Goal: Task Accomplishment & Management: Manage account settings

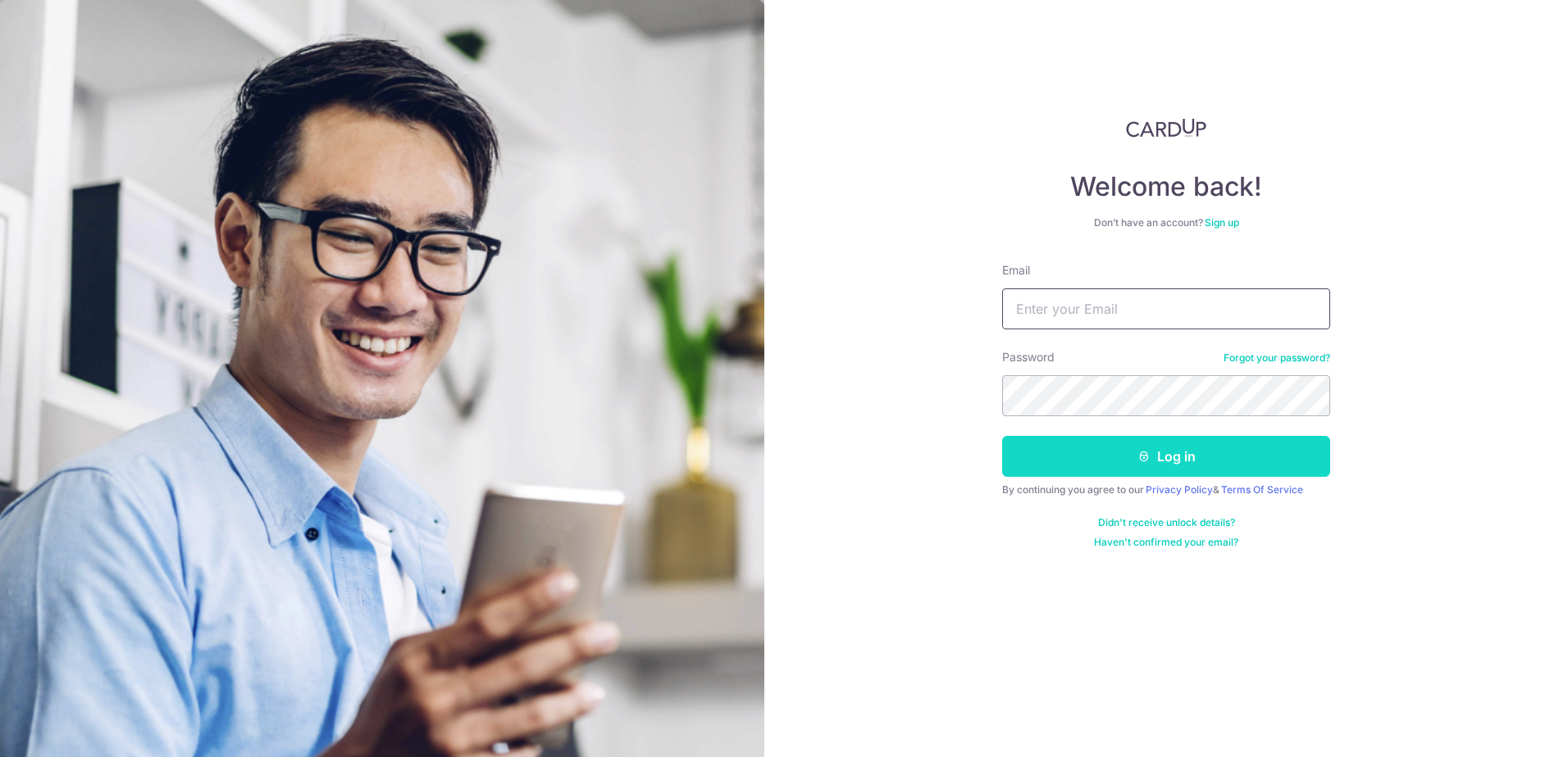
type input "[EMAIL_ADDRESS][DOMAIN_NAME]"
click at [1136, 445] on button "Log in" at bounding box center [1166, 456] width 328 height 41
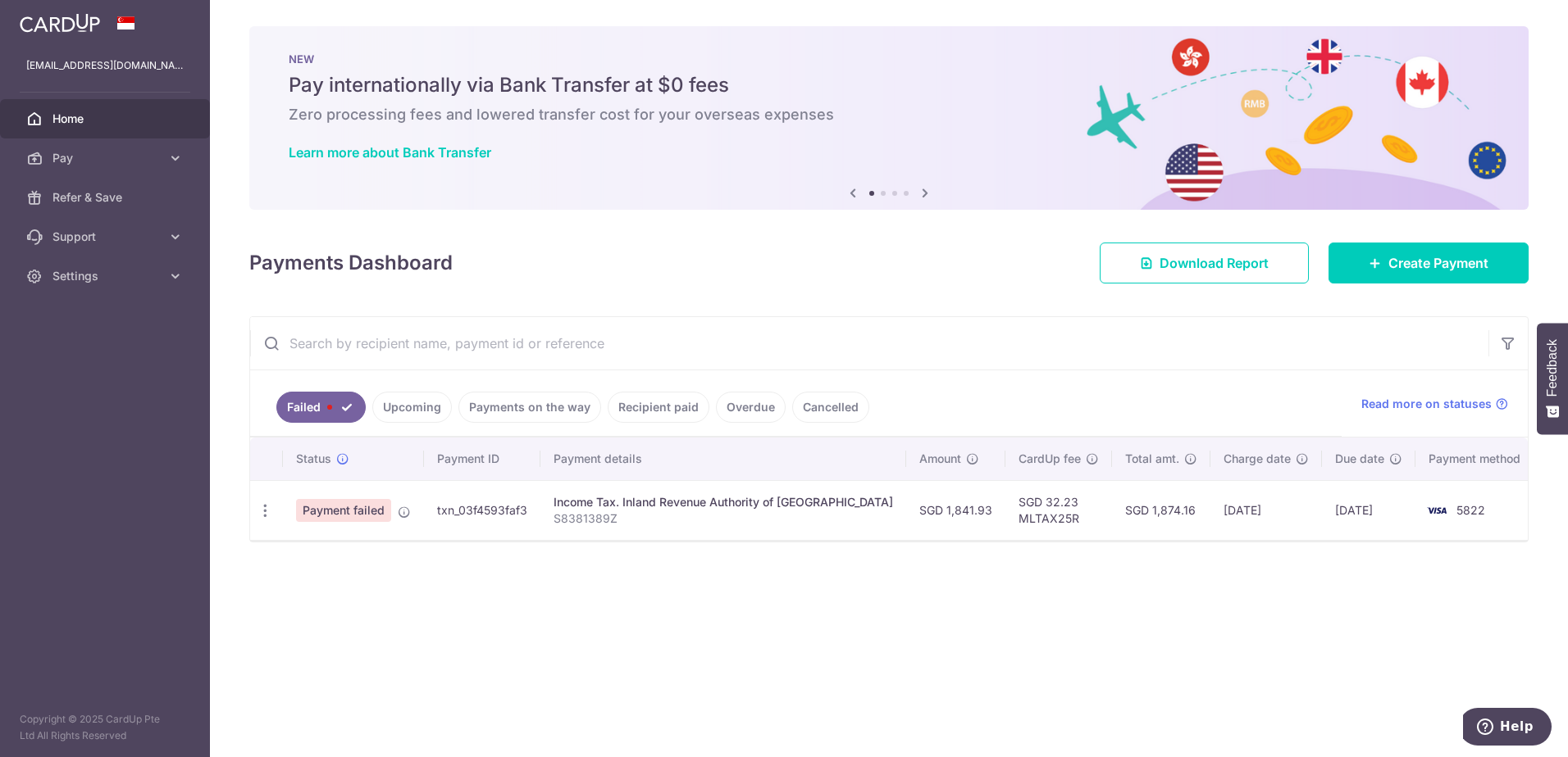
click at [433, 401] on link "Upcoming" at bounding box center [412, 407] width 79 height 31
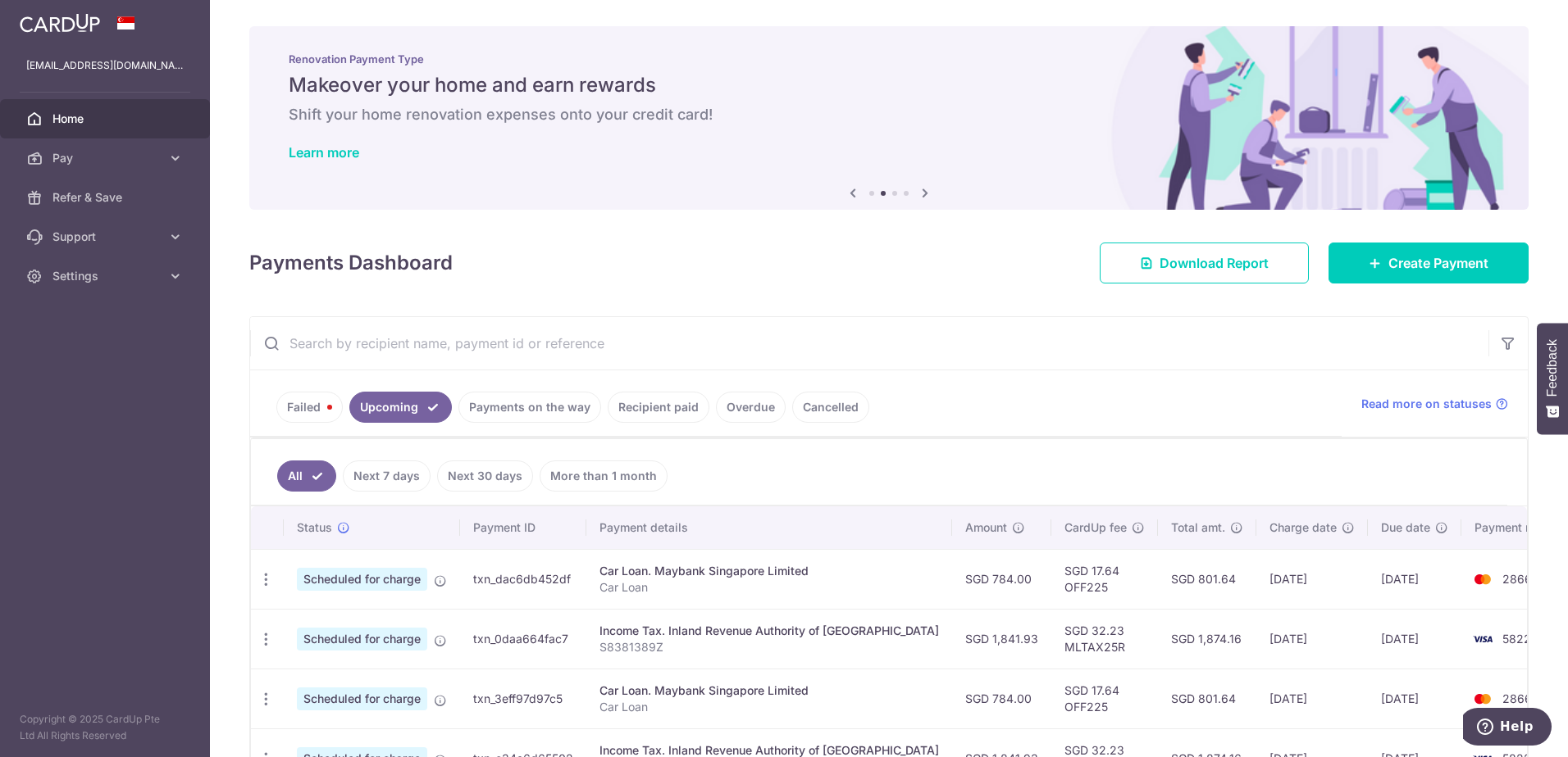
click at [300, 406] on link "Failed" at bounding box center [309, 407] width 66 height 31
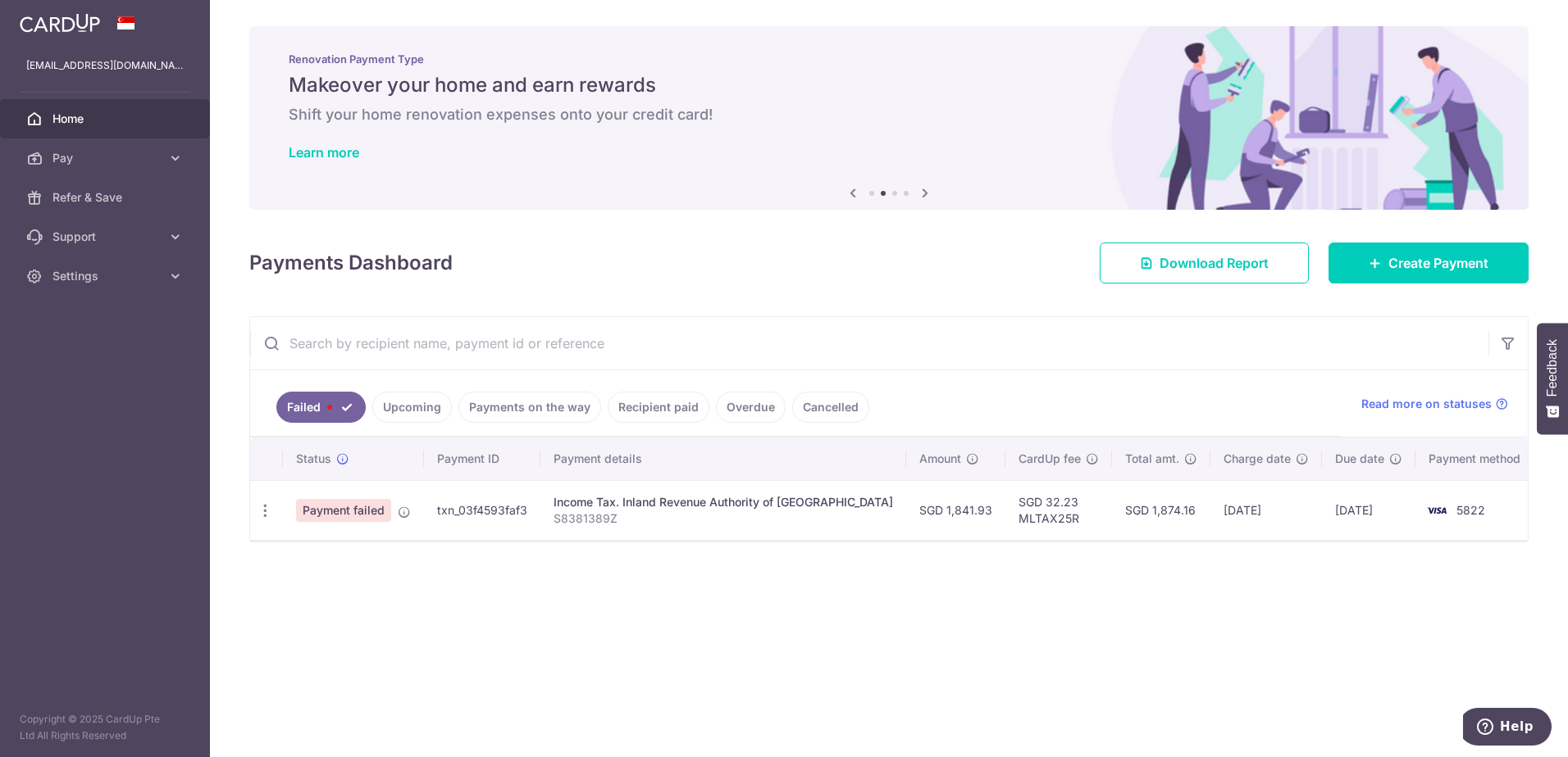
click at [410, 404] on link "Upcoming" at bounding box center [412, 407] width 79 height 31
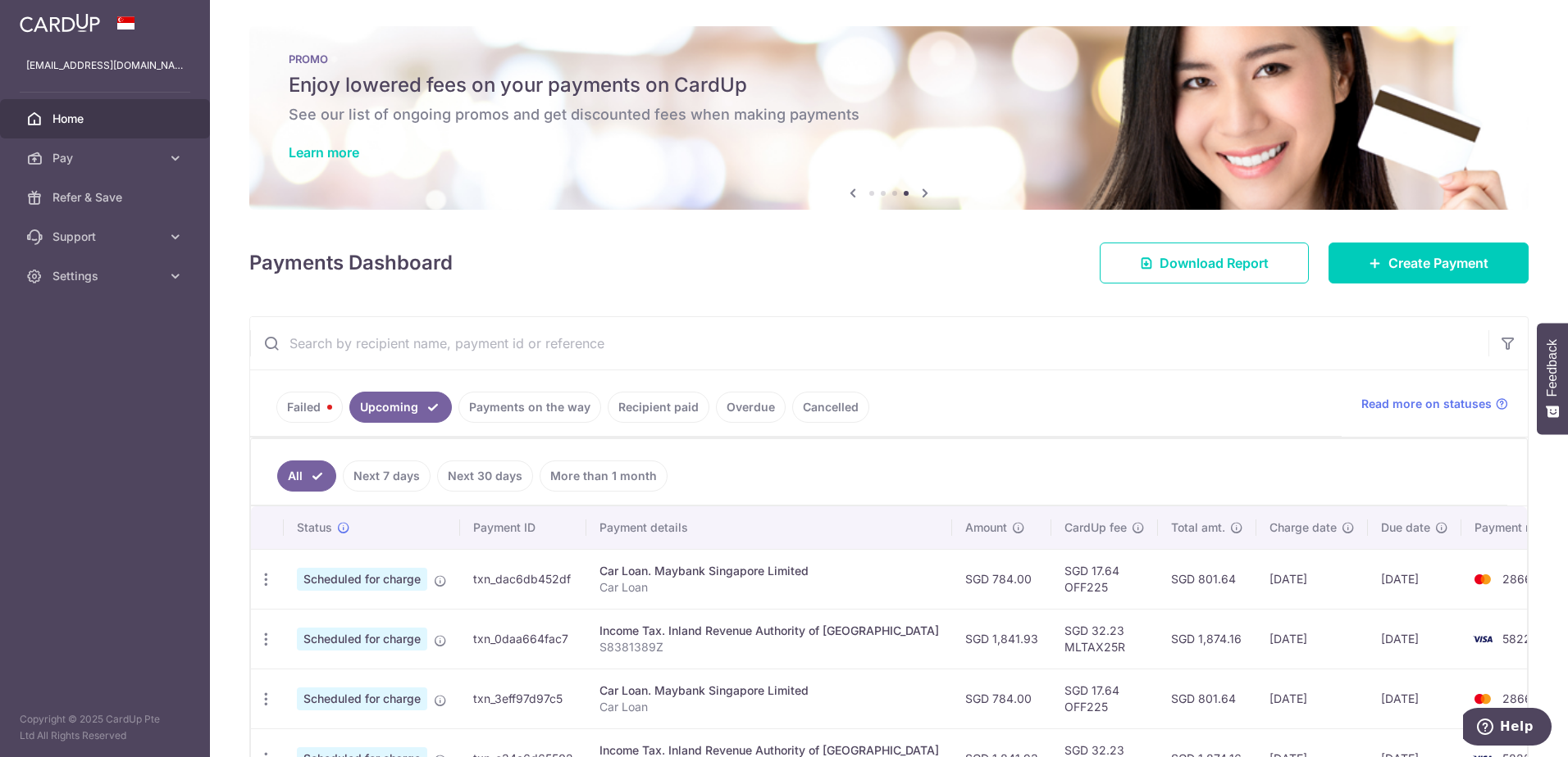
click at [323, 401] on link "Failed" at bounding box center [309, 407] width 66 height 31
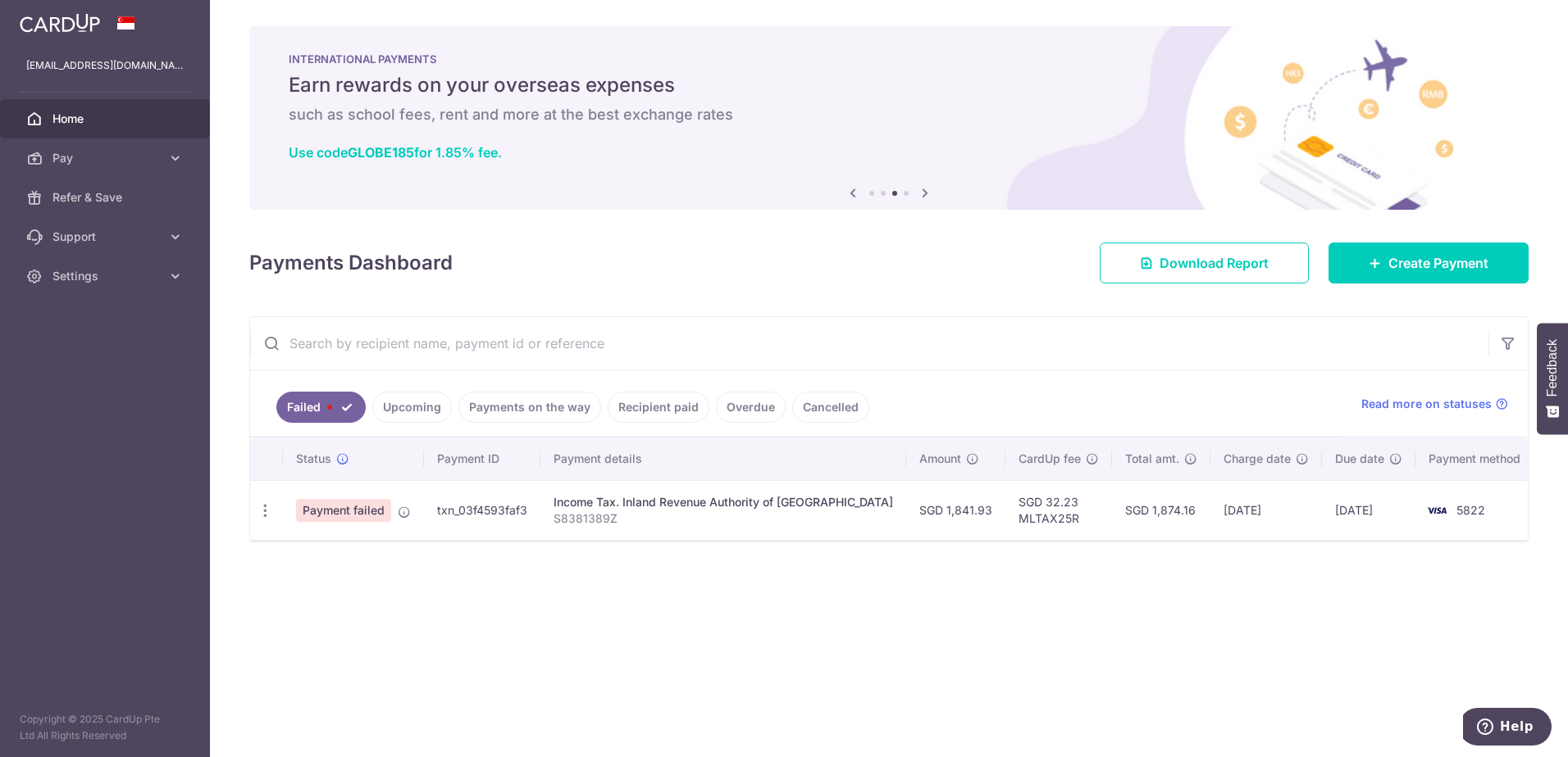
click at [426, 402] on link "Upcoming" at bounding box center [412, 407] width 79 height 31
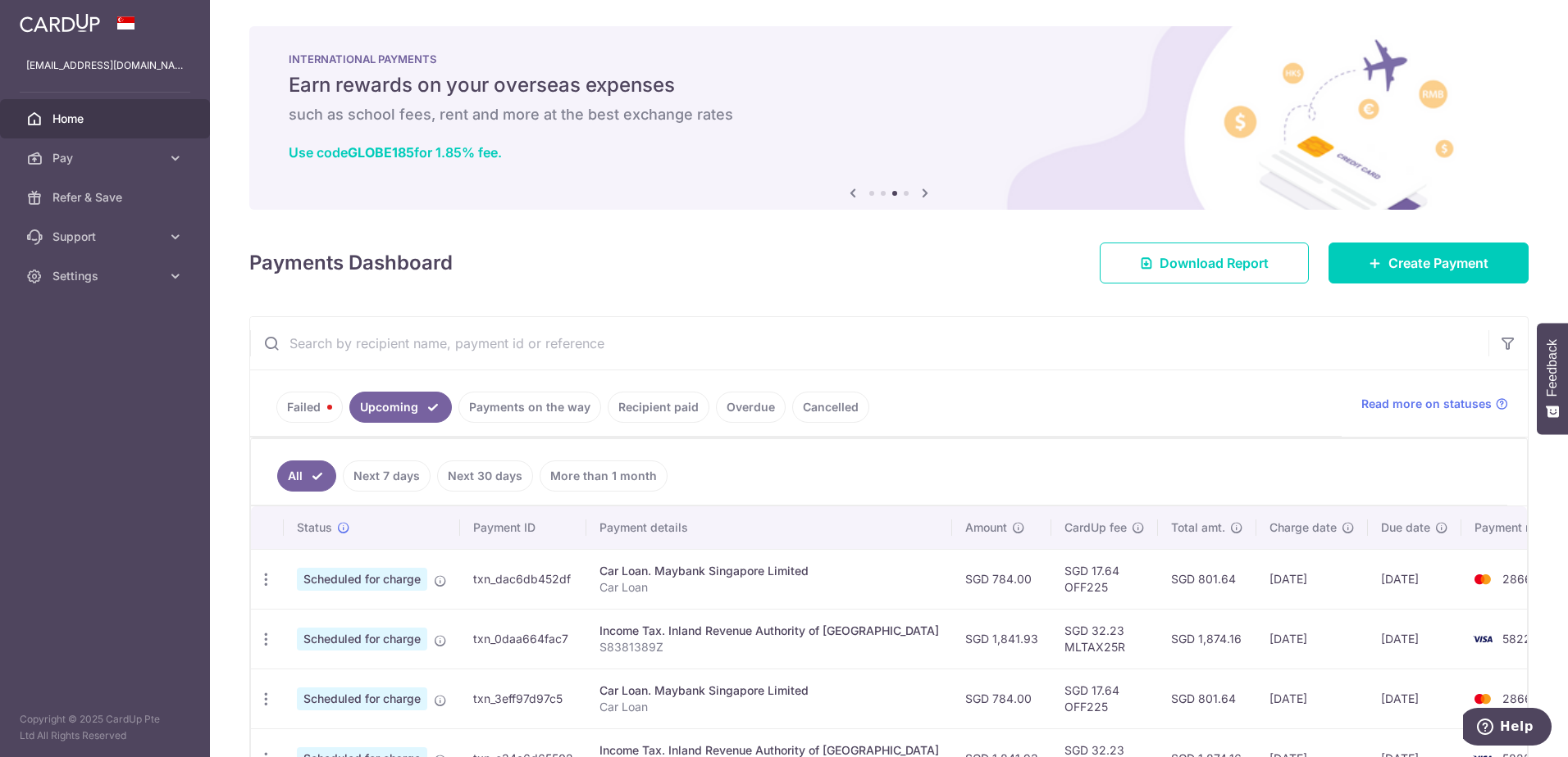
click at [301, 404] on link "Failed" at bounding box center [309, 407] width 66 height 31
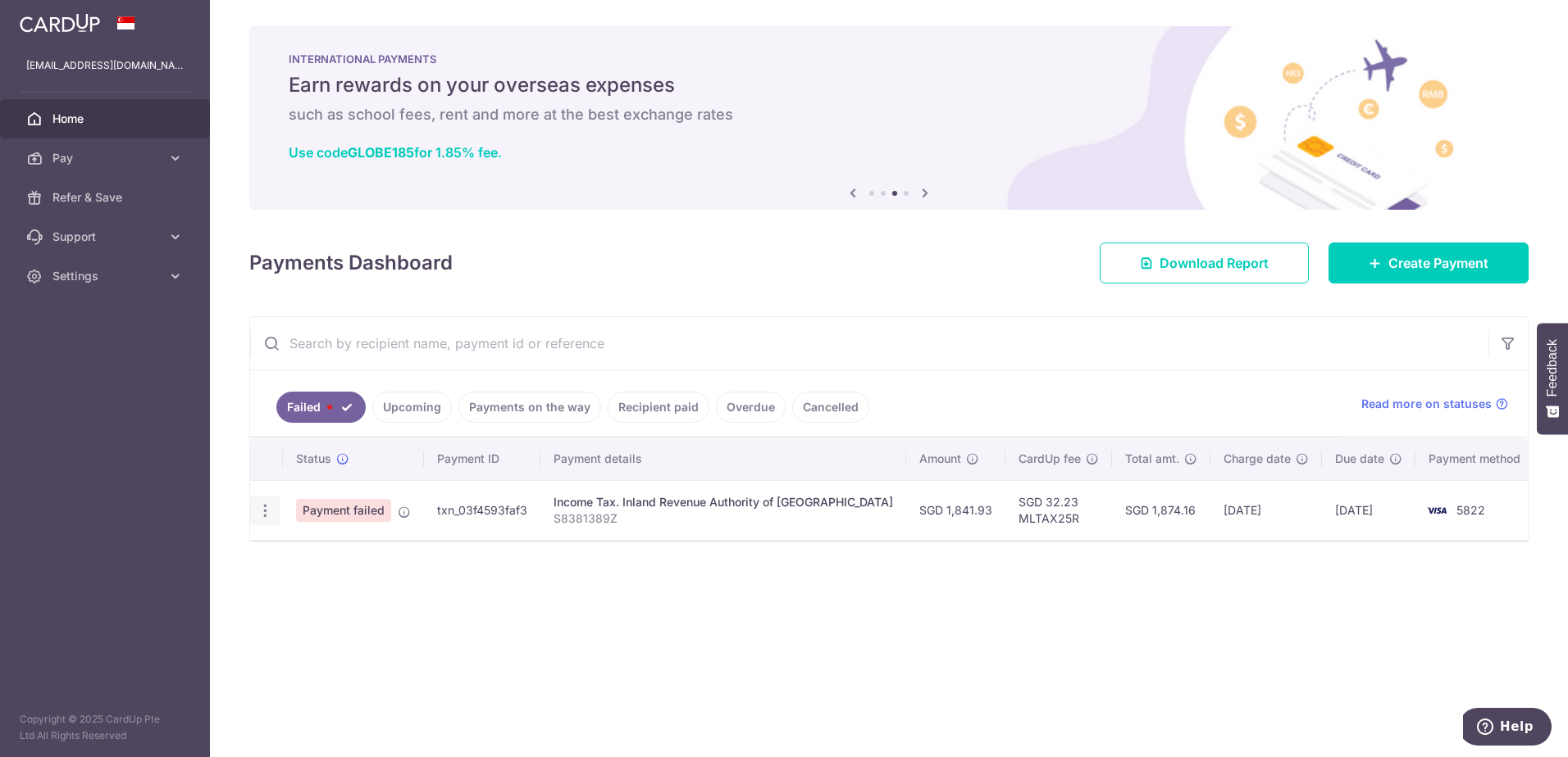
click at [272, 506] on icon "button" at bounding box center [265, 511] width 17 height 17
click at [316, 556] on span "Update payment" at bounding box center [353, 555] width 111 height 19
radio input "true"
type input "1,841.93"
type input "S8381389Z"
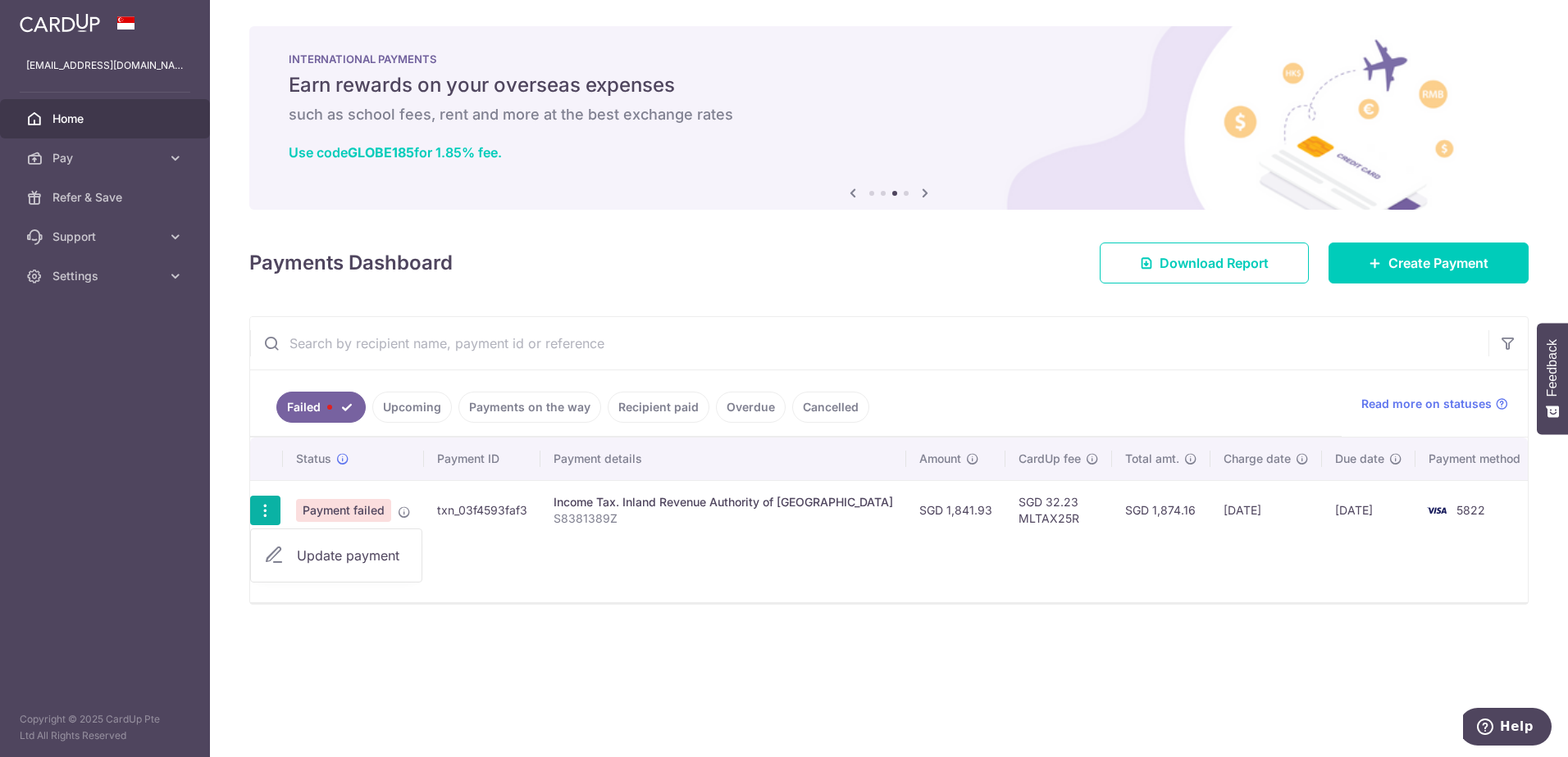
type input "MLTAX25R"
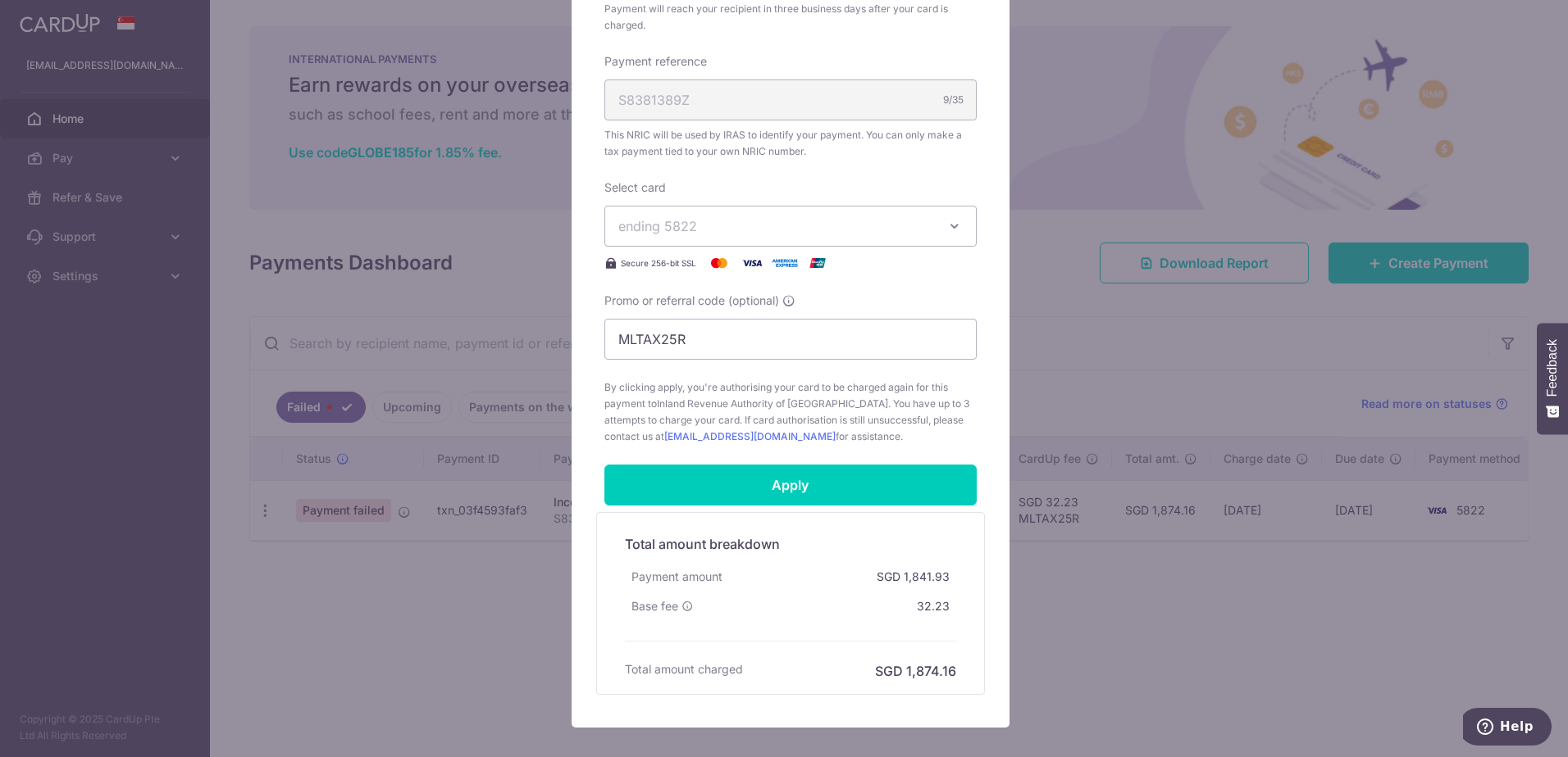
scroll to position [569, 0]
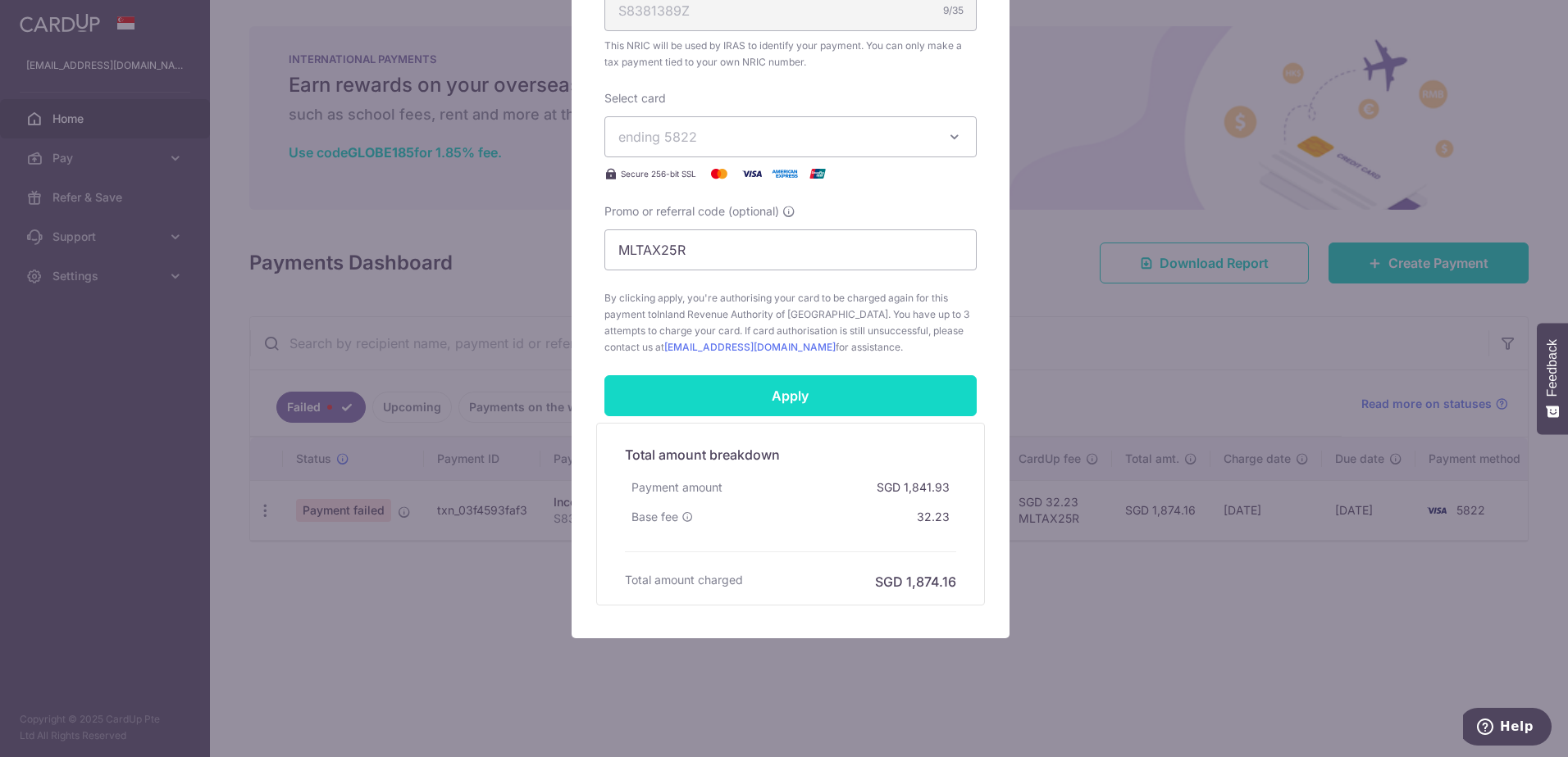
click at [829, 389] on input "Apply" at bounding box center [790, 395] width 372 height 41
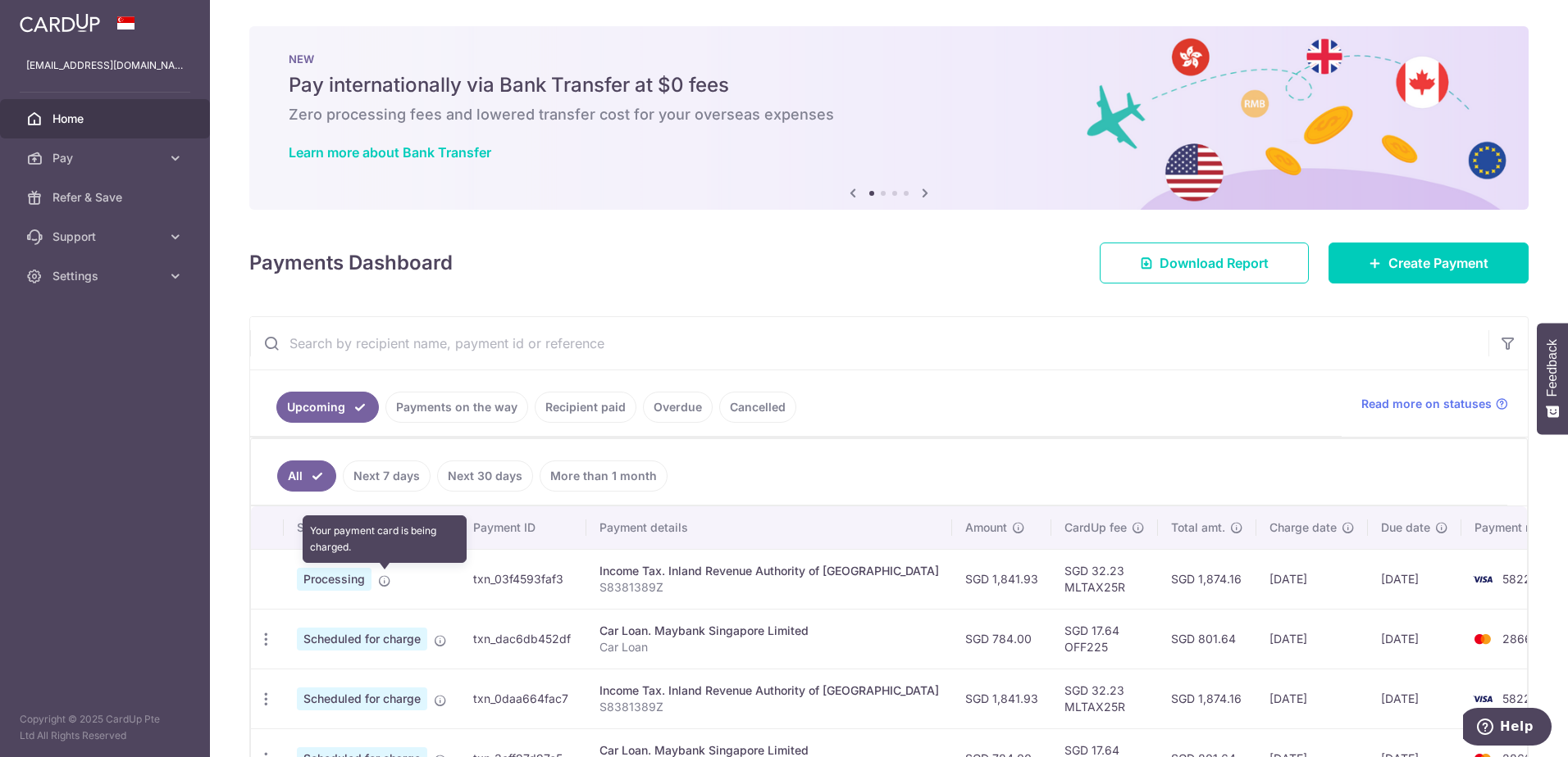
click at [383, 582] on icon at bounding box center [385, 581] width 13 height 13
click at [388, 581] on icon at bounding box center [385, 581] width 13 height 13
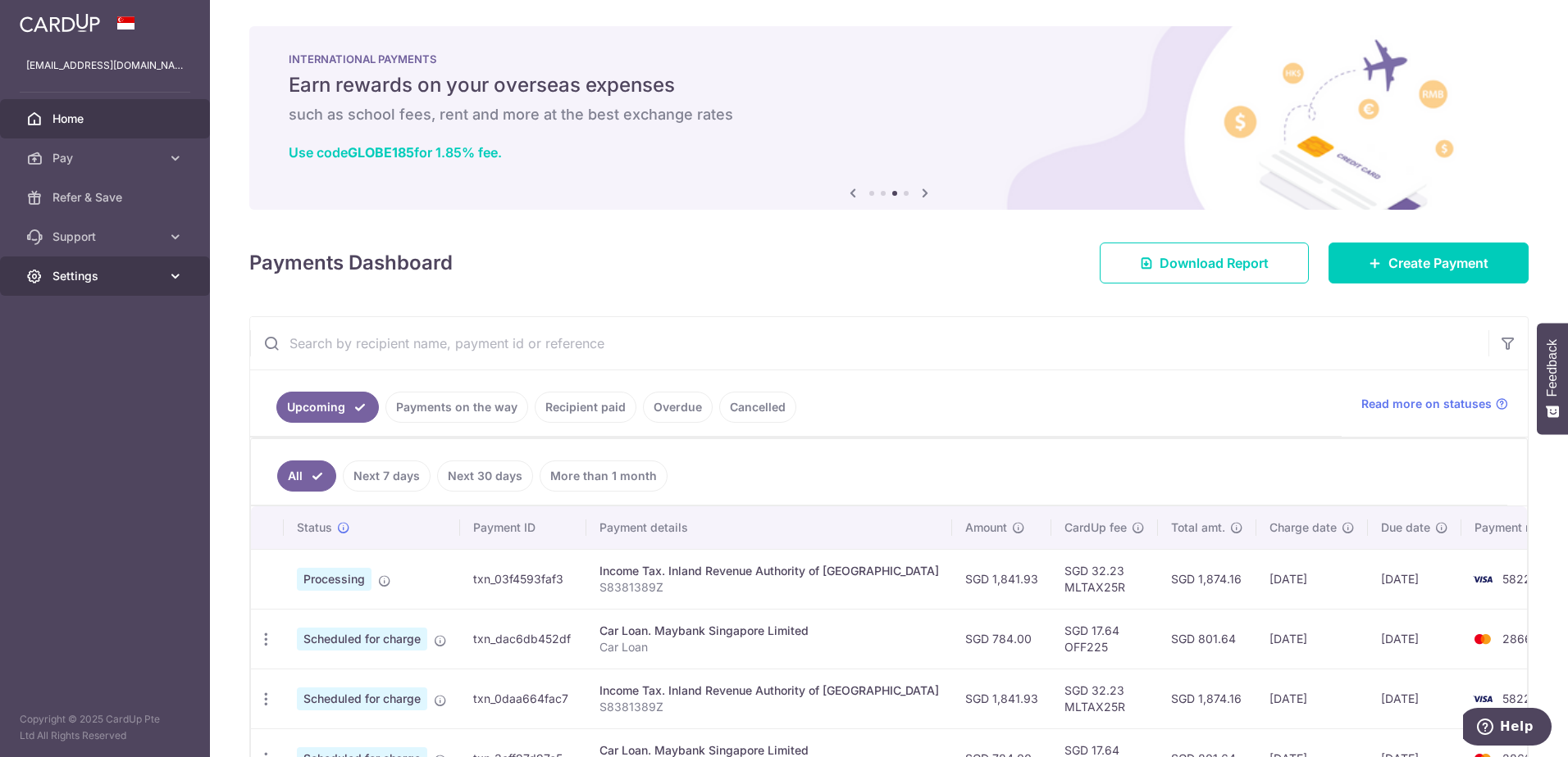
click at [152, 275] on span "Settings" at bounding box center [106, 276] width 109 height 16
drag, startPoint x: 118, startPoint y: 360, endPoint x: 119, endPoint y: 294, distance: 66.0
click at [118, 360] on span "Logout" at bounding box center [106, 354] width 109 height 16
